Goal: Task Accomplishment & Management: Use online tool/utility

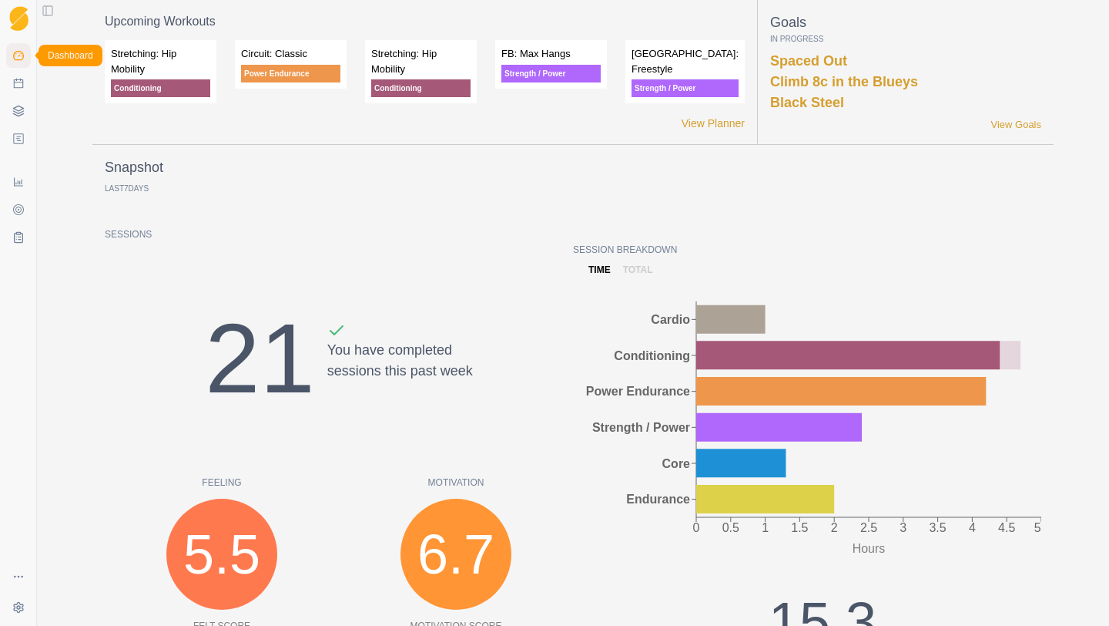
click at [16, 49] on icon at bounding box center [18, 55] width 12 height 12
click at [22, 85] on icon at bounding box center [18, 83] width 12 height 12
select select "month"
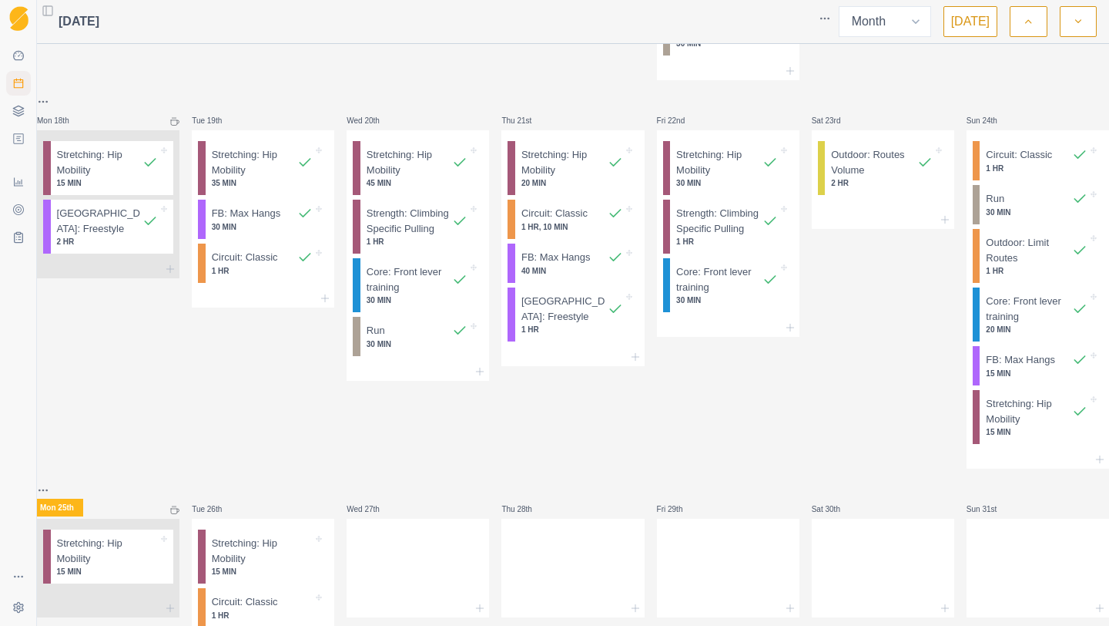
scroll to position [937, 0]
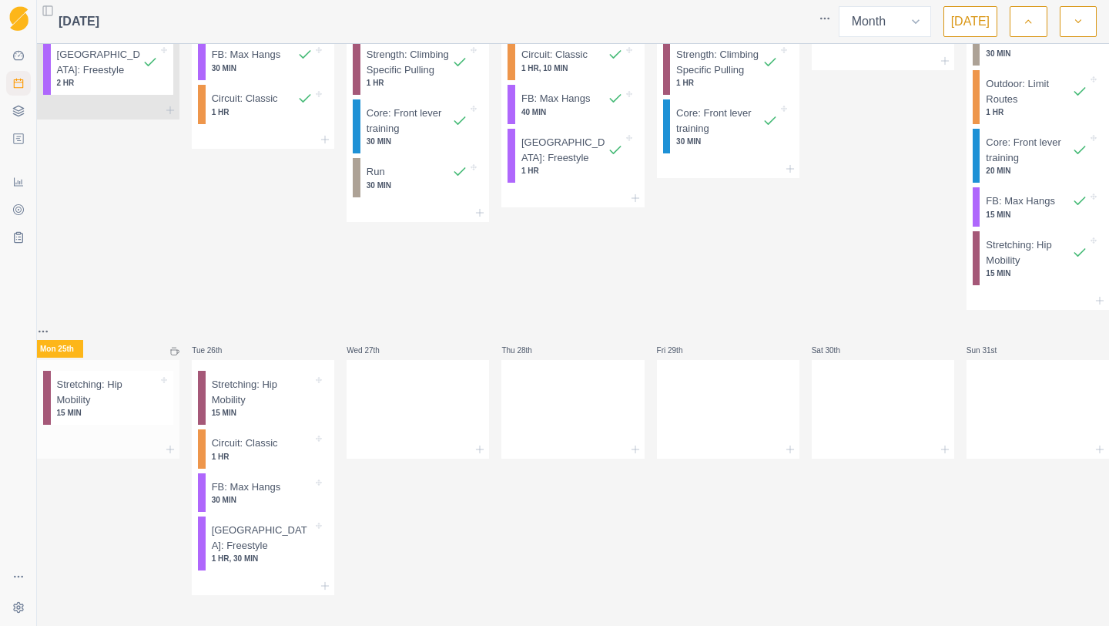
click at [141, 407] on p "15 MIN" at bounding box center [108, 413] width 102 height 12
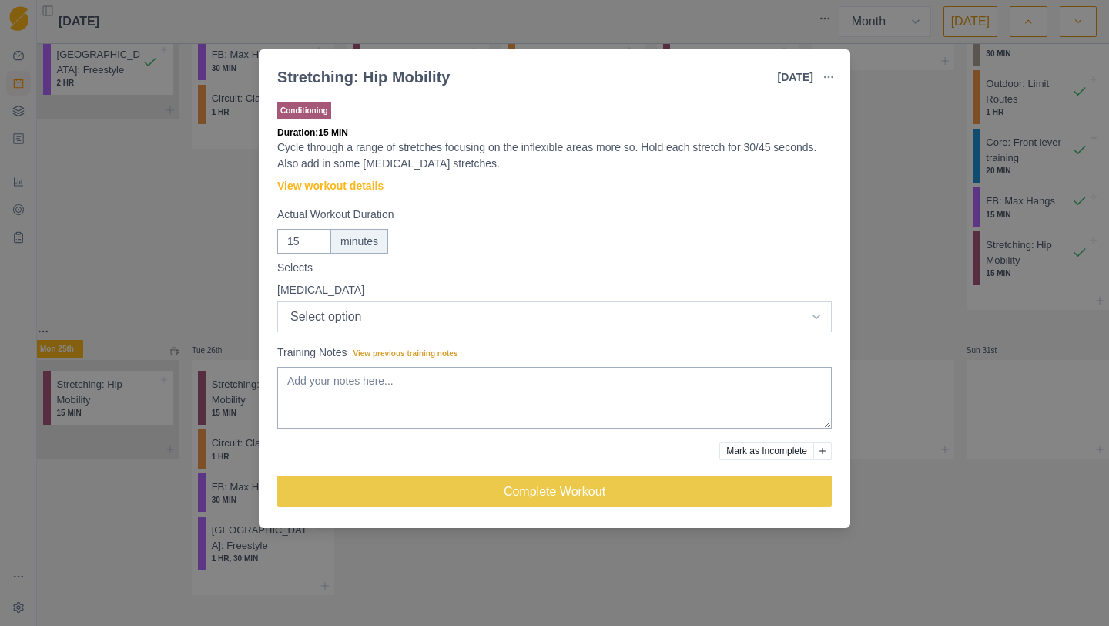
click at [394, 304] on select "Select option Excellent Good Fair Bad Terrible" at bounding box center [554, 316] width 555 height 31
select select "2"
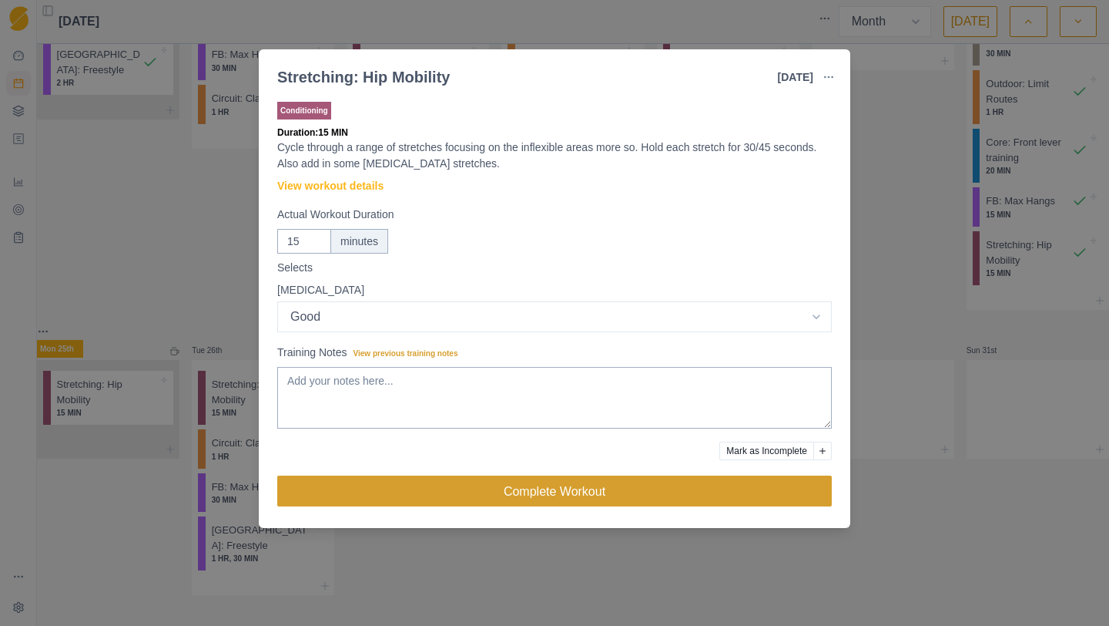
click at [379, 493] on button "Complete Workout" at bounding box center [554, 490] width 555 height 31
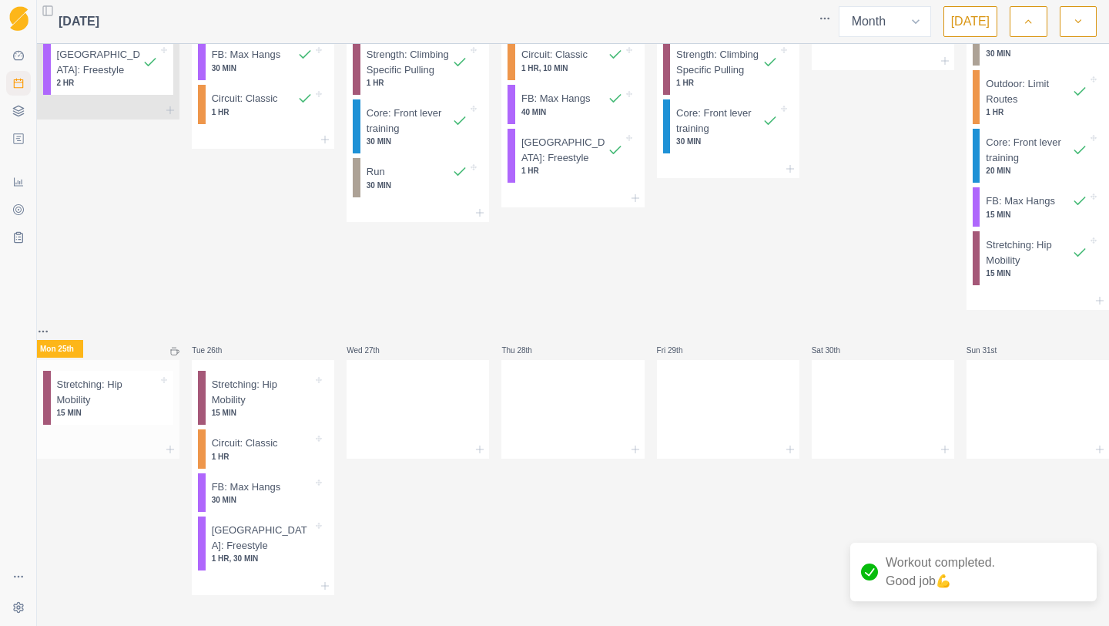
click at [171, 449] on div at bounding box center [108, 449] width 143 height 18
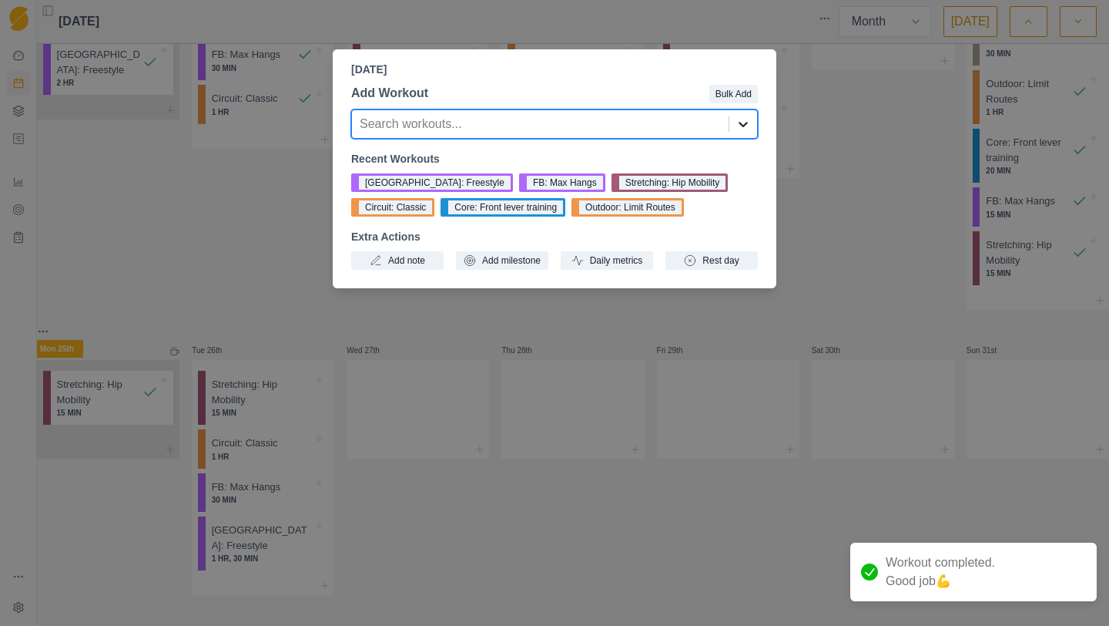
click at [756, 135] on div at bounding box center [744, 124] width 28 height 28
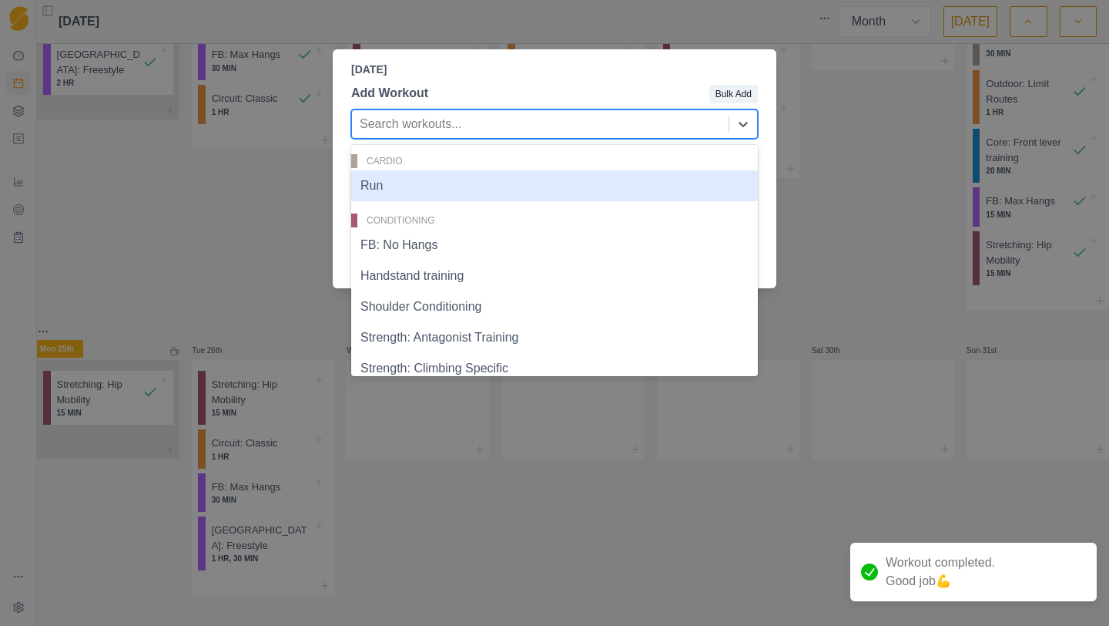
click at [431, 197] on div "Run" at bounding box center [554, 185] width 407 height 31
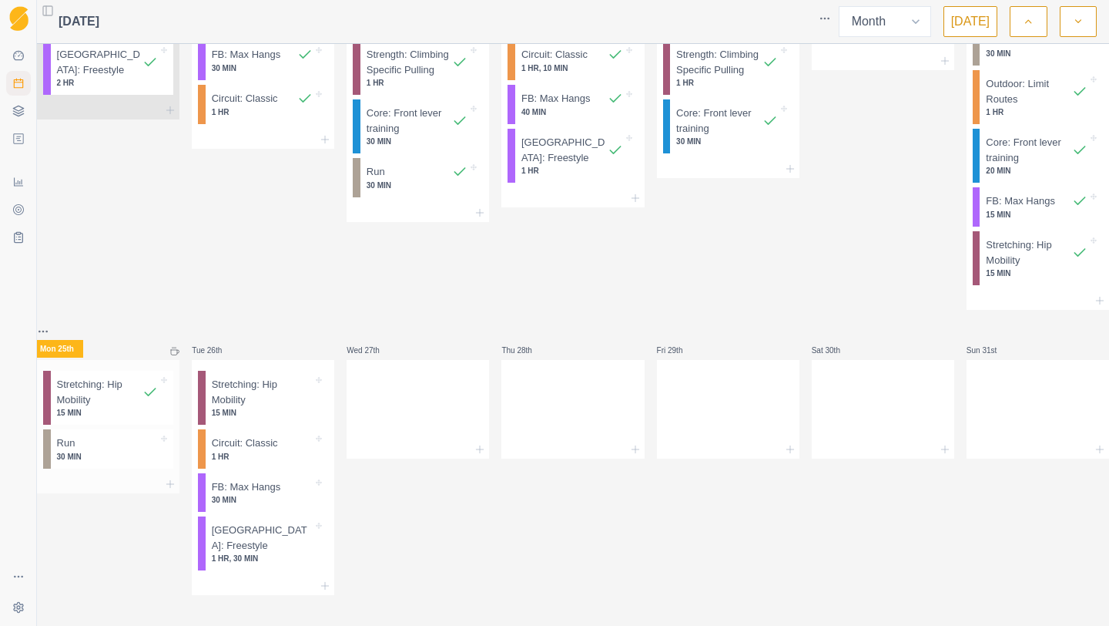
click at [146, 453] on p "30 MIN" at bounding box center [108, 457] width 102 height 12
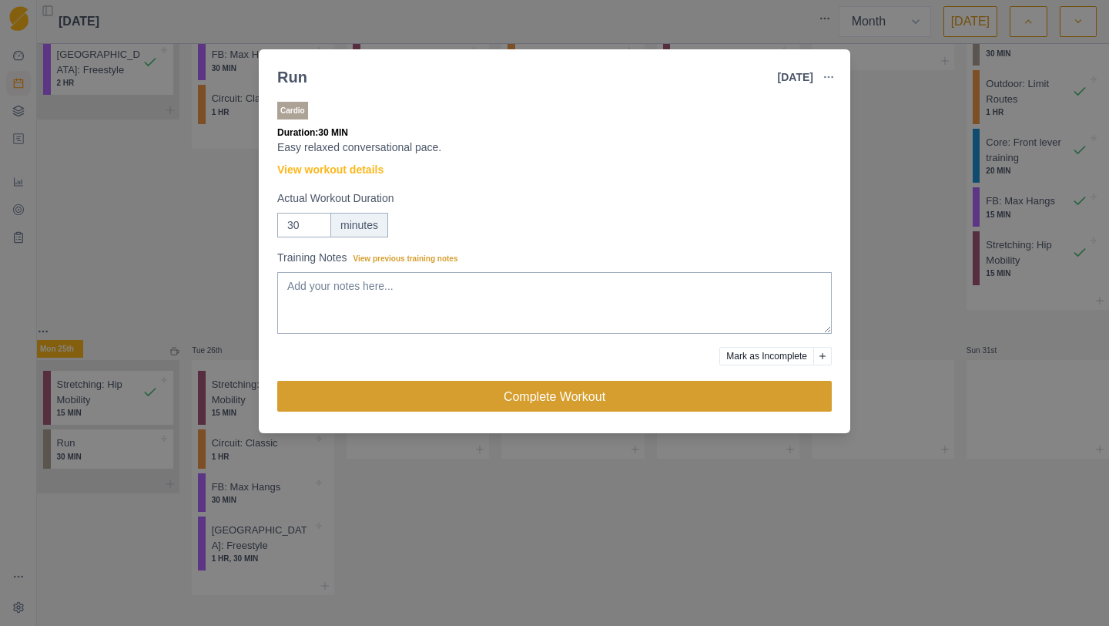
click at [518, 400] on button "Complete Workout" at bounding box center [554, 396] width 555 height 31
